Goal: Task Accomplishment & Management: Manage account settings

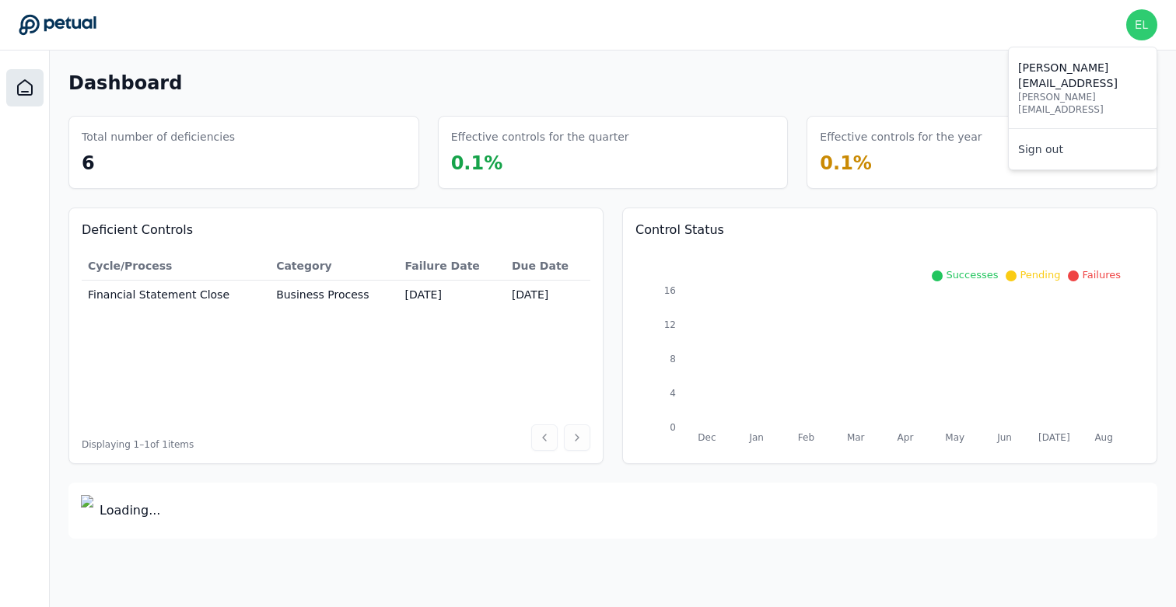
click at [1138, 27] on img at bounding box center [1141, 24] width 31 height 31
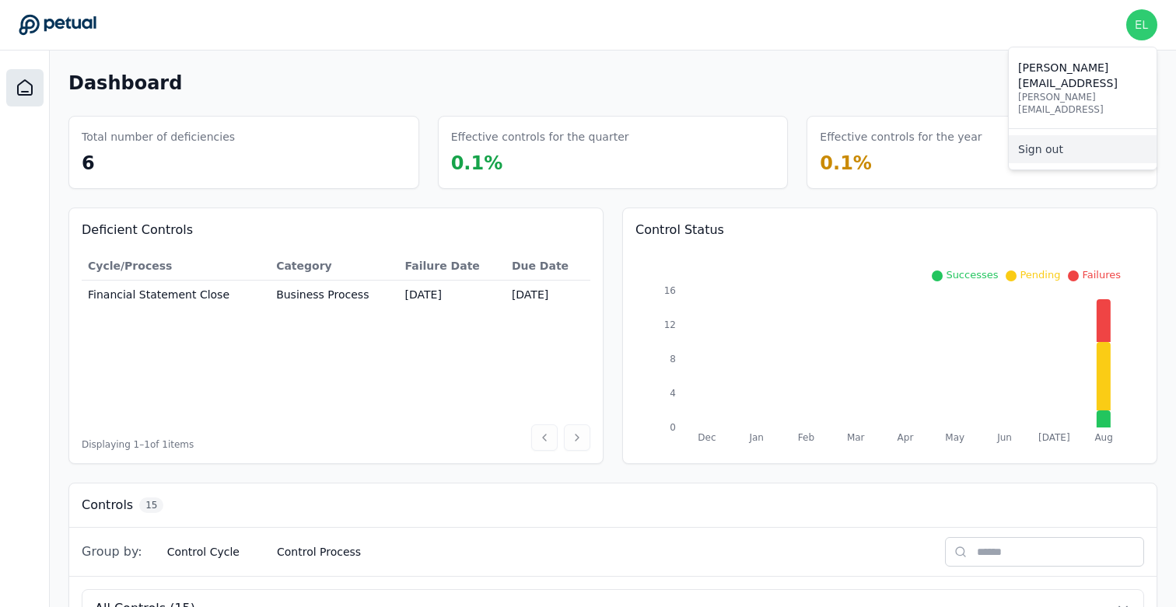
click at [1049, 135] on link "Sign out" at bounding box center [1082, 149] width 148 height 28
